Goal: Information Seeking & Learning: Learn about a topic

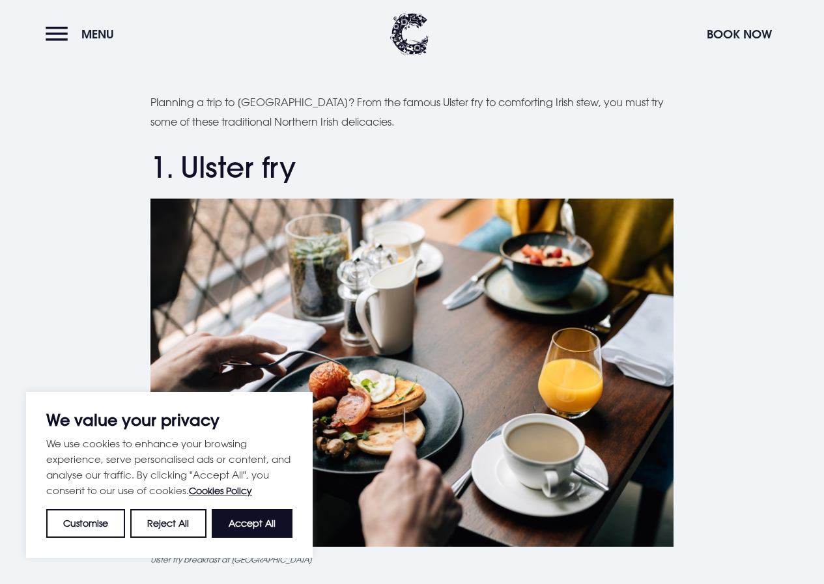
scroll to position [456, 0]
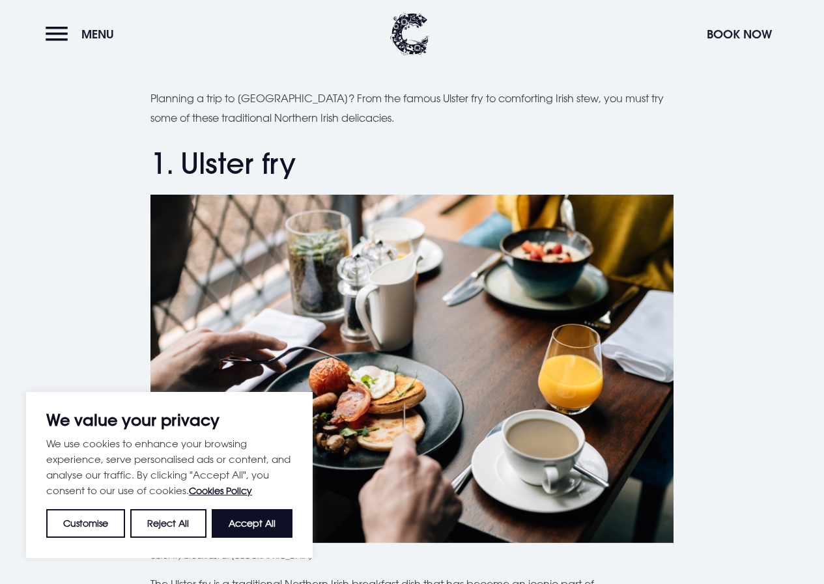
click at [261, 525] on button "Accept All" at bounding box center [252, 523] width 81 height 29
checkbox input "true"
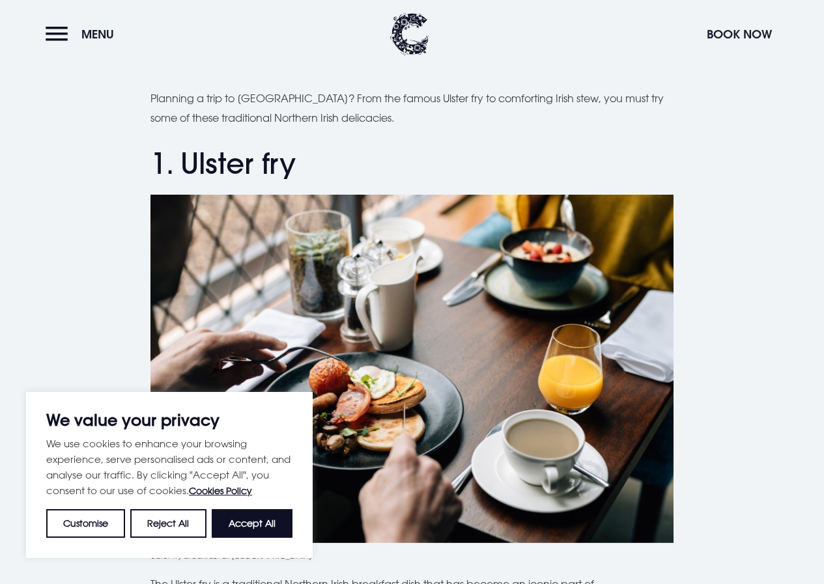
checkbox input "true"
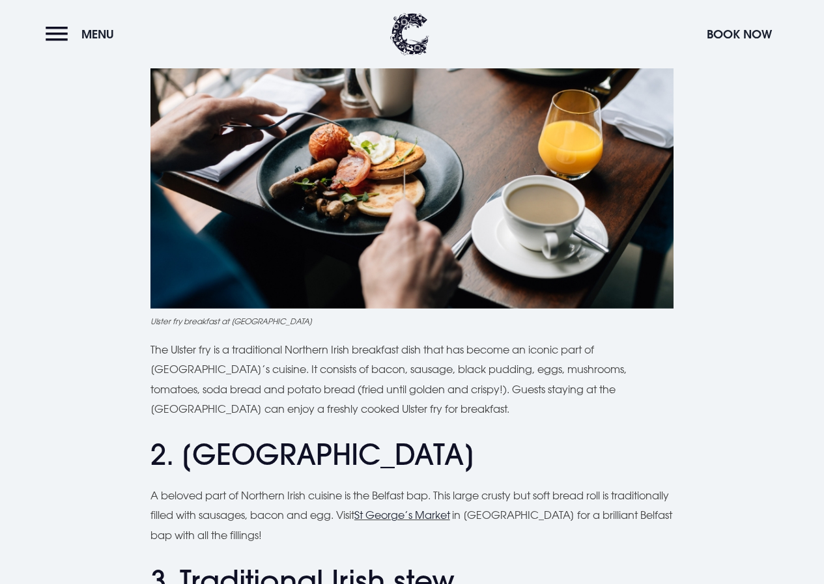
scroll to position [717, 0]
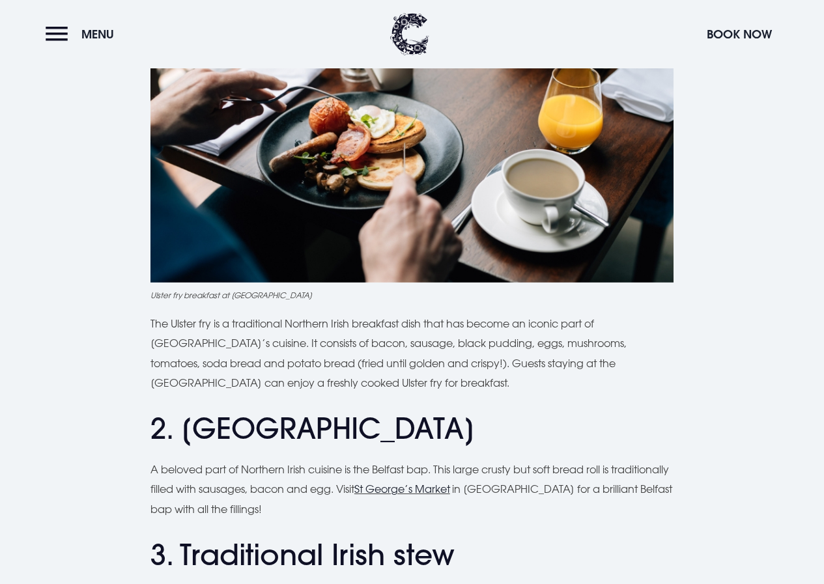
click at [450, 483] on link "St George’s Market" at bounding box center [402, 489] width 96 height 13
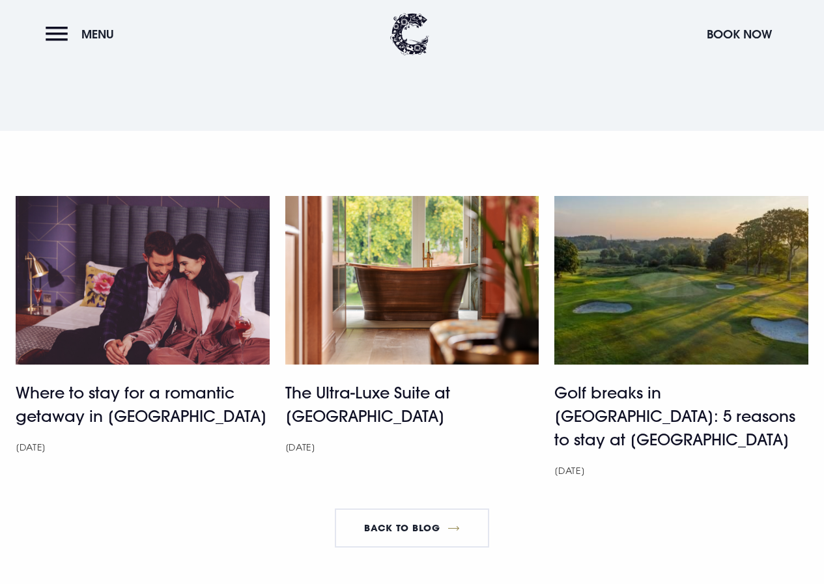
scroll to position [4495, 0]
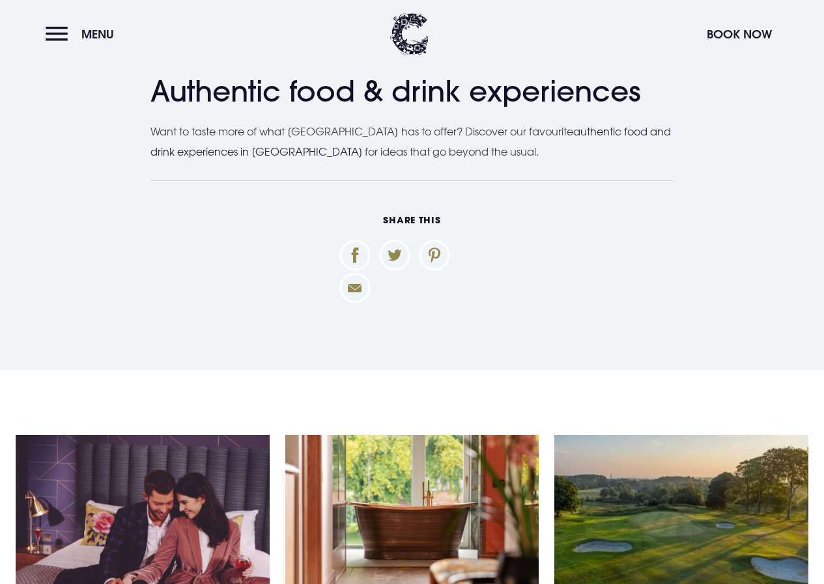
scroll to position [5081, 0]
